Goal: Use online tool/utility: Utilize a website feature to perform a specific function

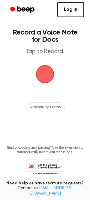
click at [47, 69] on span "button" at bounding box center [45, 74] width 17 height 17
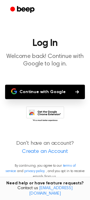
click at [42, 90] on button "Continue with Google" at bounding box center [45, 92] width 80 height 14
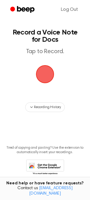
click at [44, 77] on span "button" at bounding box center [45, 74] width 17 height 17
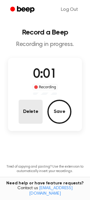
click at [26, 121] on button "Delete" at bounding box center [31, 112] width 24 height 24
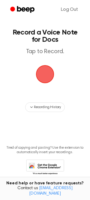
click at [47, 80] on span "button" at bounding box center [45, 74] width 22 height 22
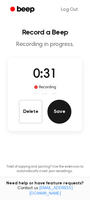
click at [57, 110] on button "Save" at bounding box center [59, 112] width 24 height 24
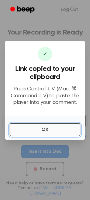
click at [55, 126] on button "OK" at bounding box center [45, 129] width 71 height 13
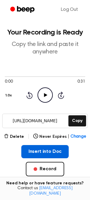
click at [44, 152] on button "Insert into Doc" at bounding box center [45, 151] width 48 height 13
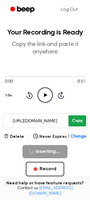
click at [73, 123] on button "Copy" at bounding box center [77, 120] width 18 height 11
